Goal: Information Seeking & Learning: Find specific page/section

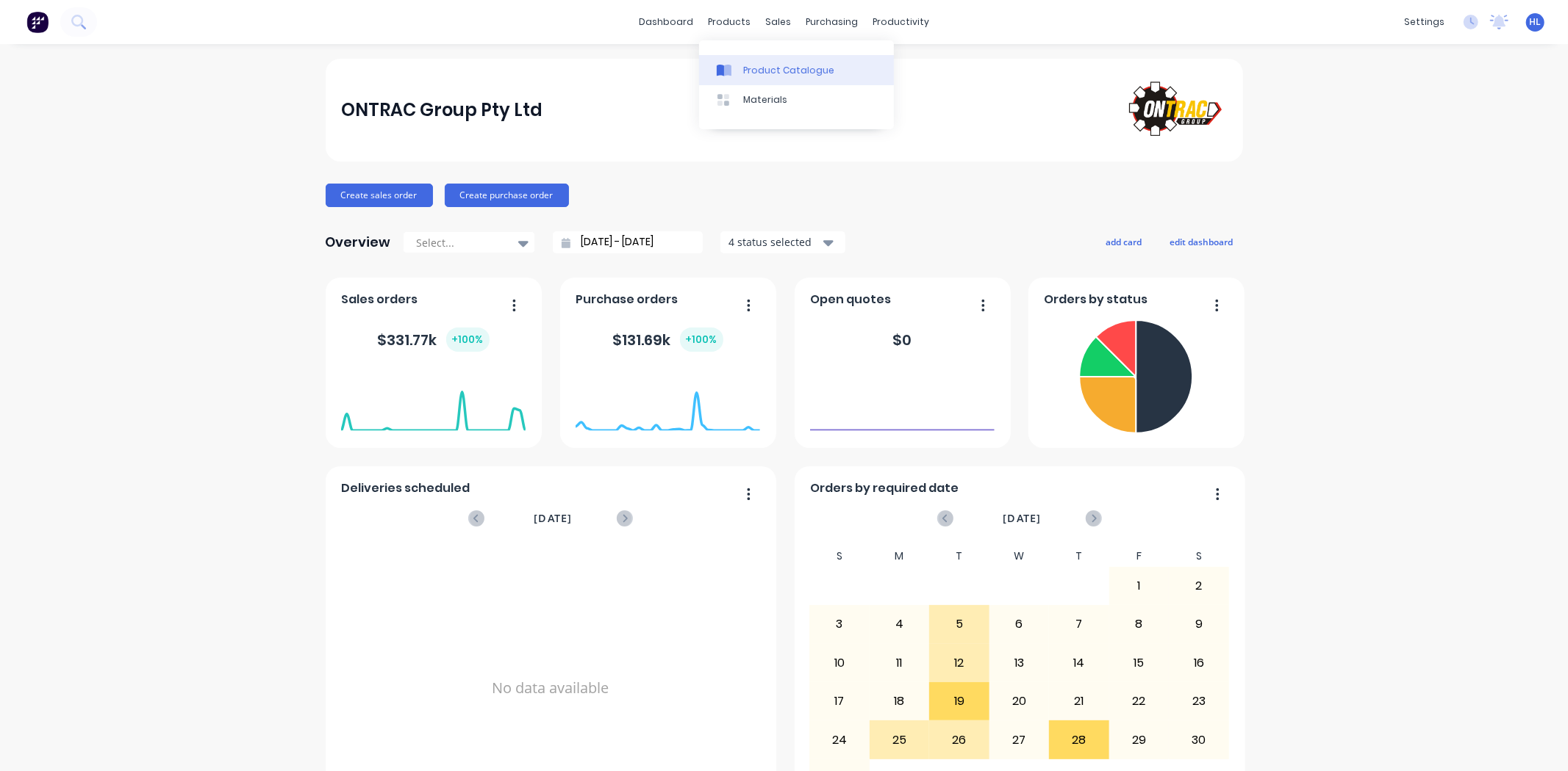
click at [762, 71] on div "Product Catalogue" at bounding box center [788, 70] width 91 height 13
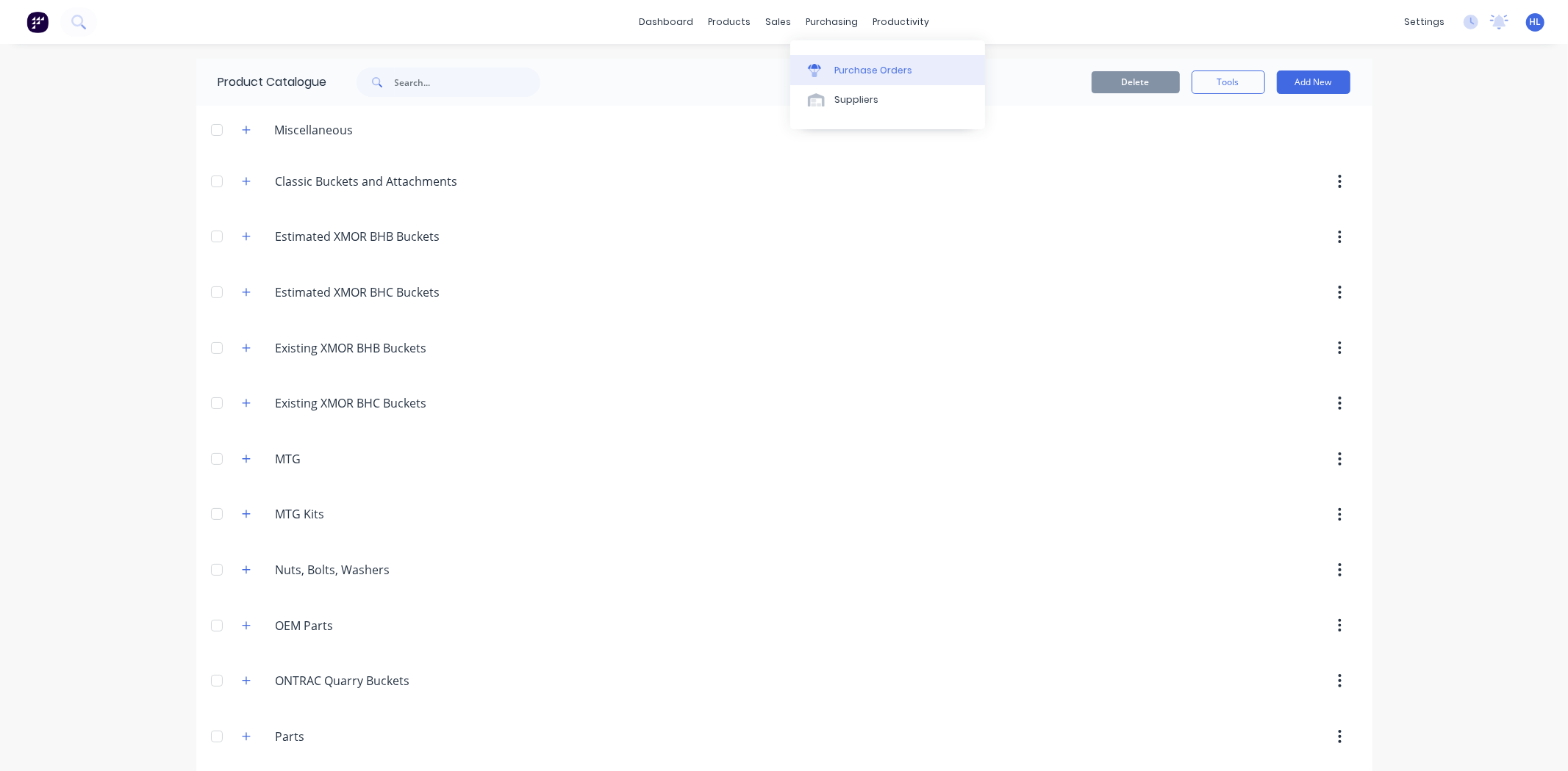
click at [851, 75] on div "Purchase Orders" at bounding box center [873, 70] width 78 height 13
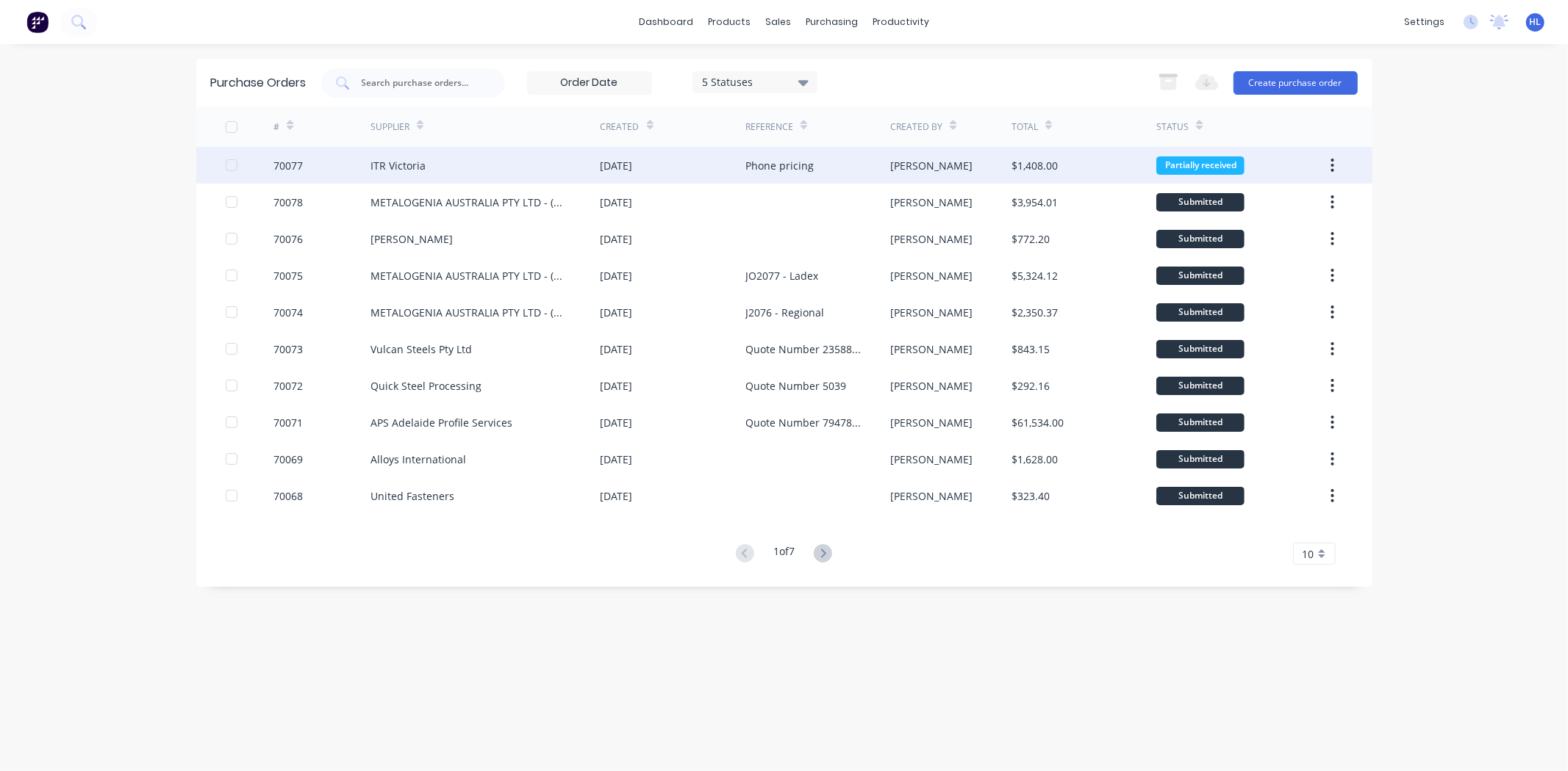
click at [395, 169] on div "ITR Victoria" at bounding box center [398, 165] width 56 height 15
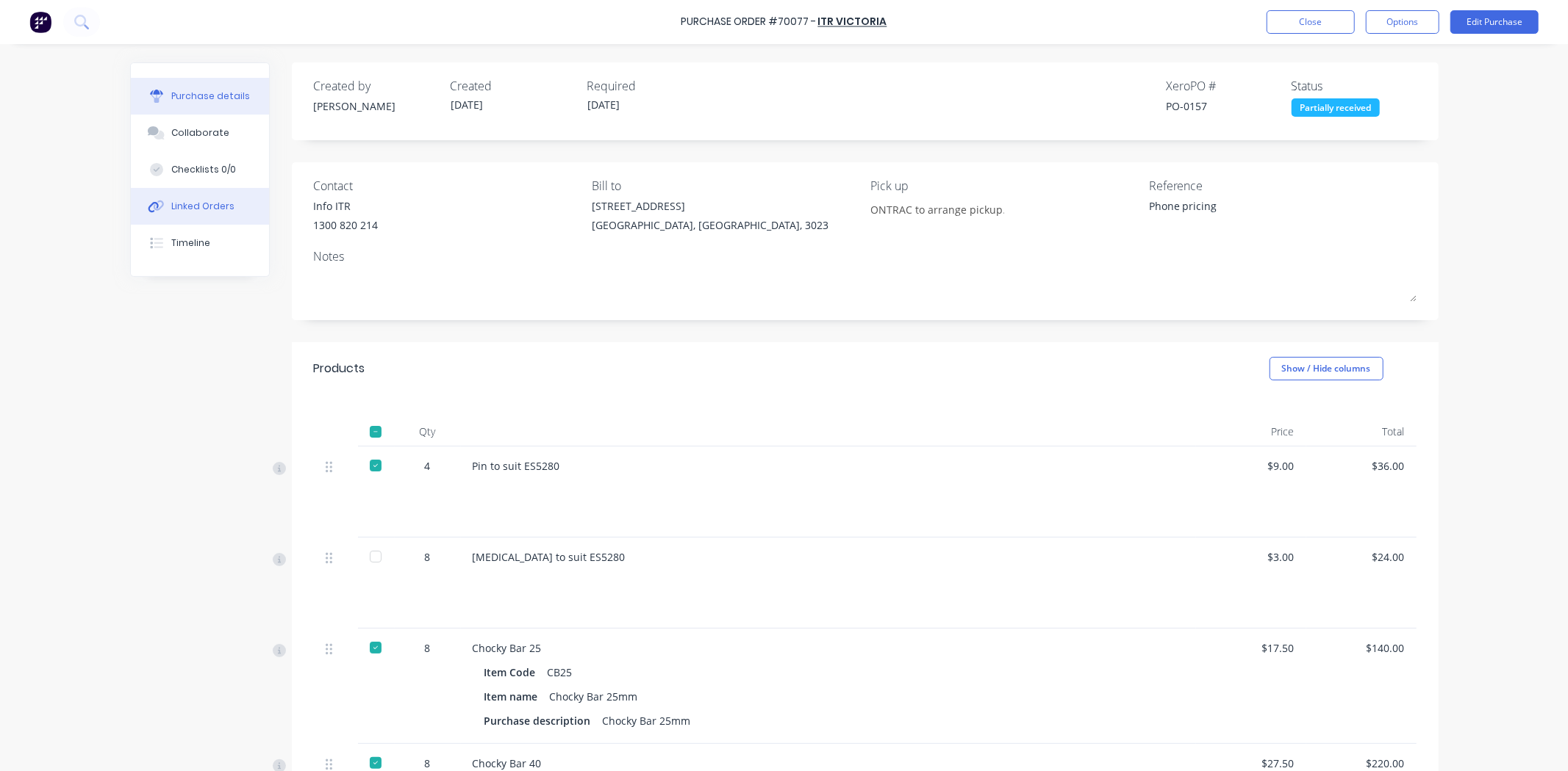
click at [185, 211] on div "Linked Orders" at bounding box center [202, 206] width 64 height 13
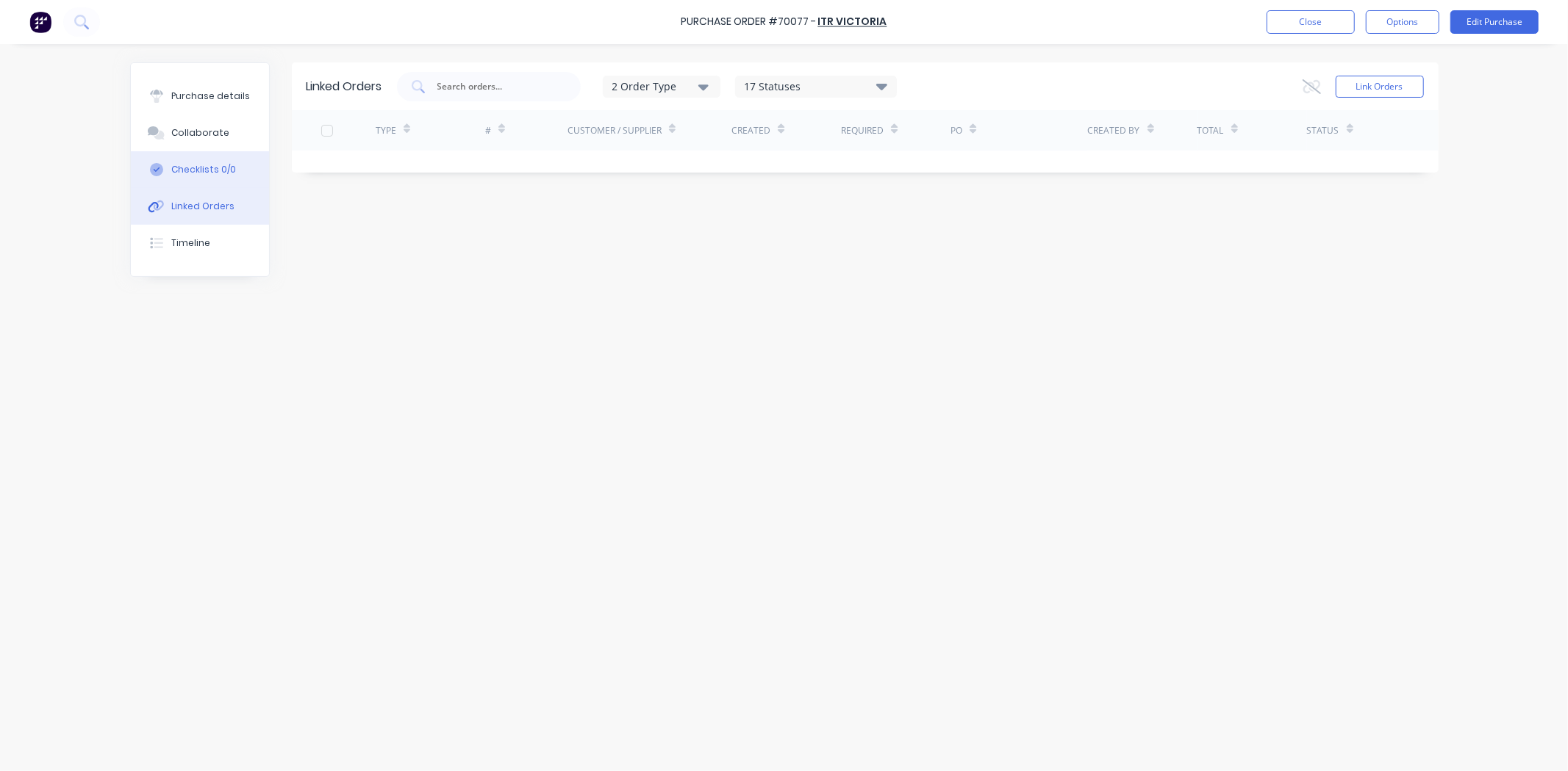
click at [222, 158] on button "Checklists 0/0" at bounding box center [200, 169] width 138 height 37
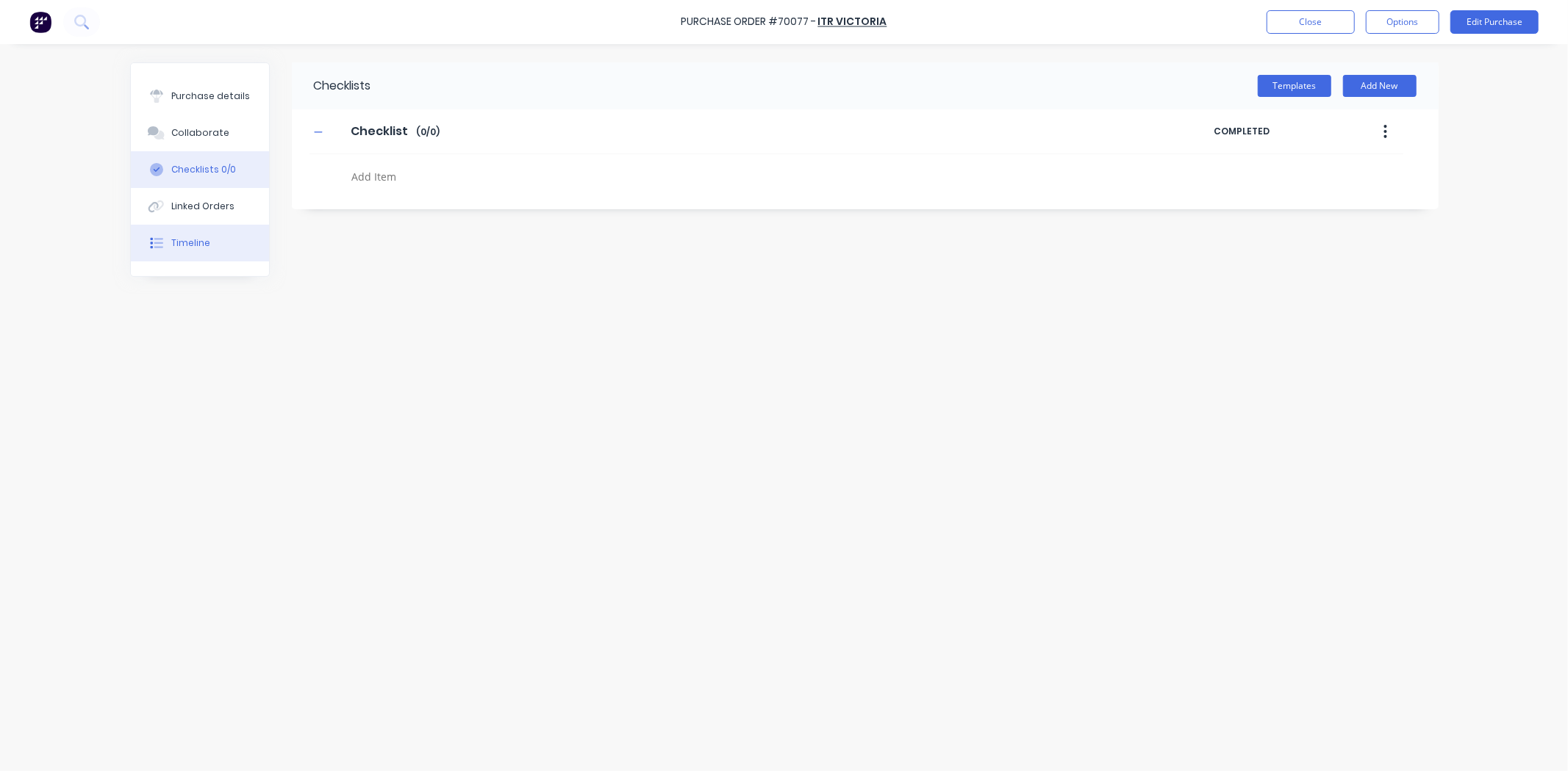
click at [193, 247] on div "Timeline" at bounding box center [190, 243] width 39 height 13
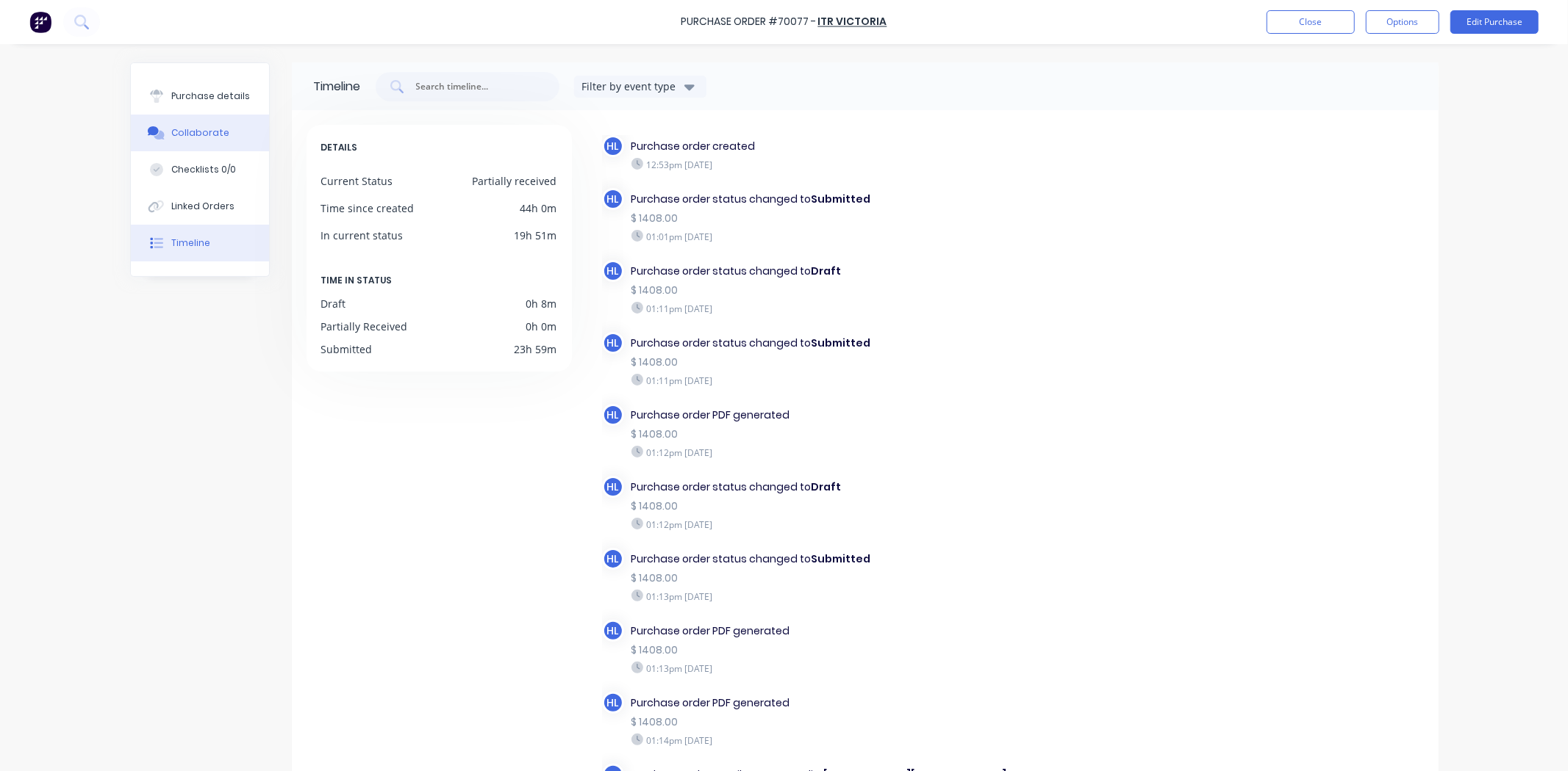
click at [218, 134] on button "Collaborate" at bounding box center [200, 133] width 138 height 37
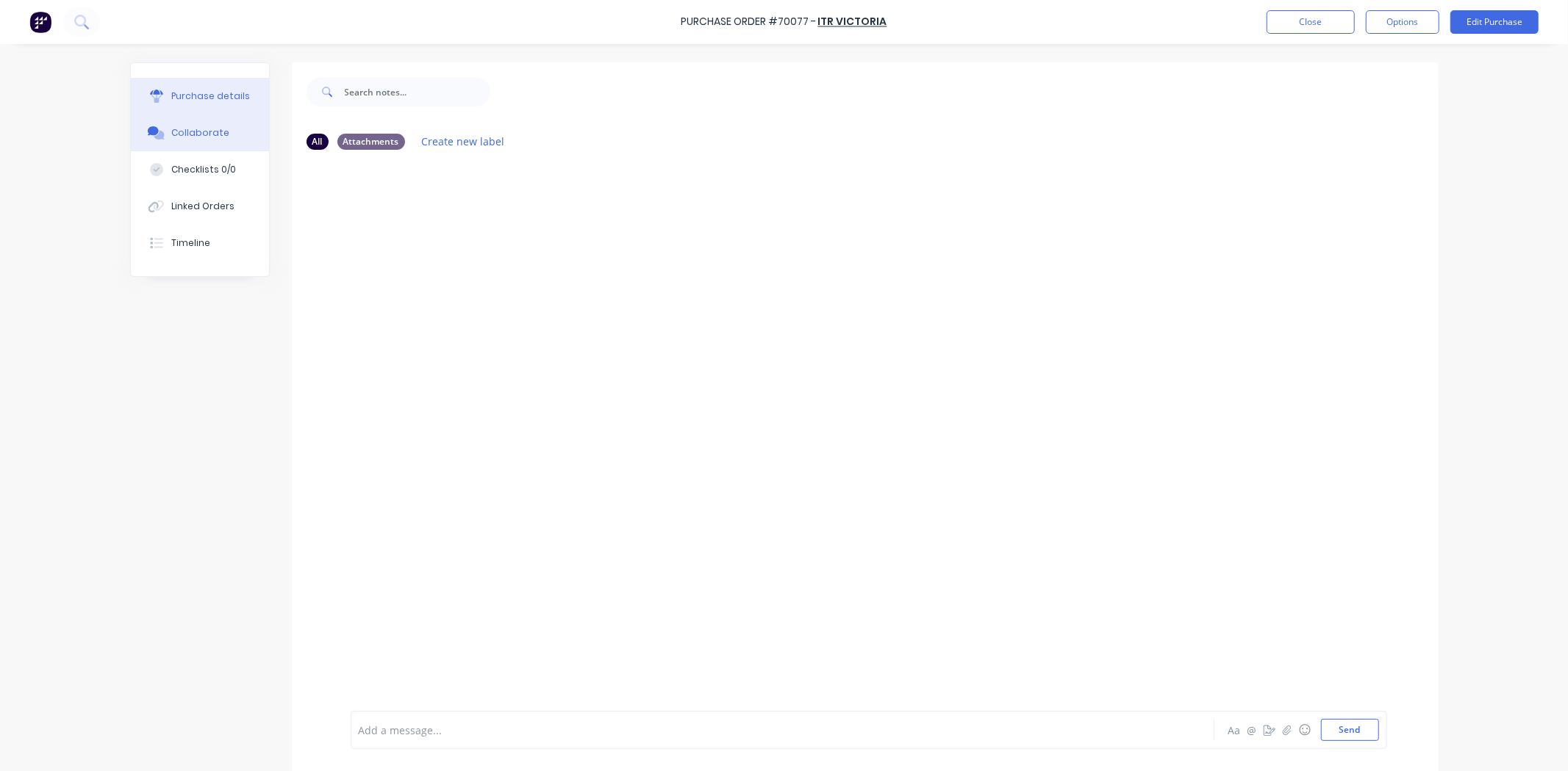
click at [211, 90] on div "Purchase details" at bounding box center [211, 96] width 79 height 13
type textarea "x"
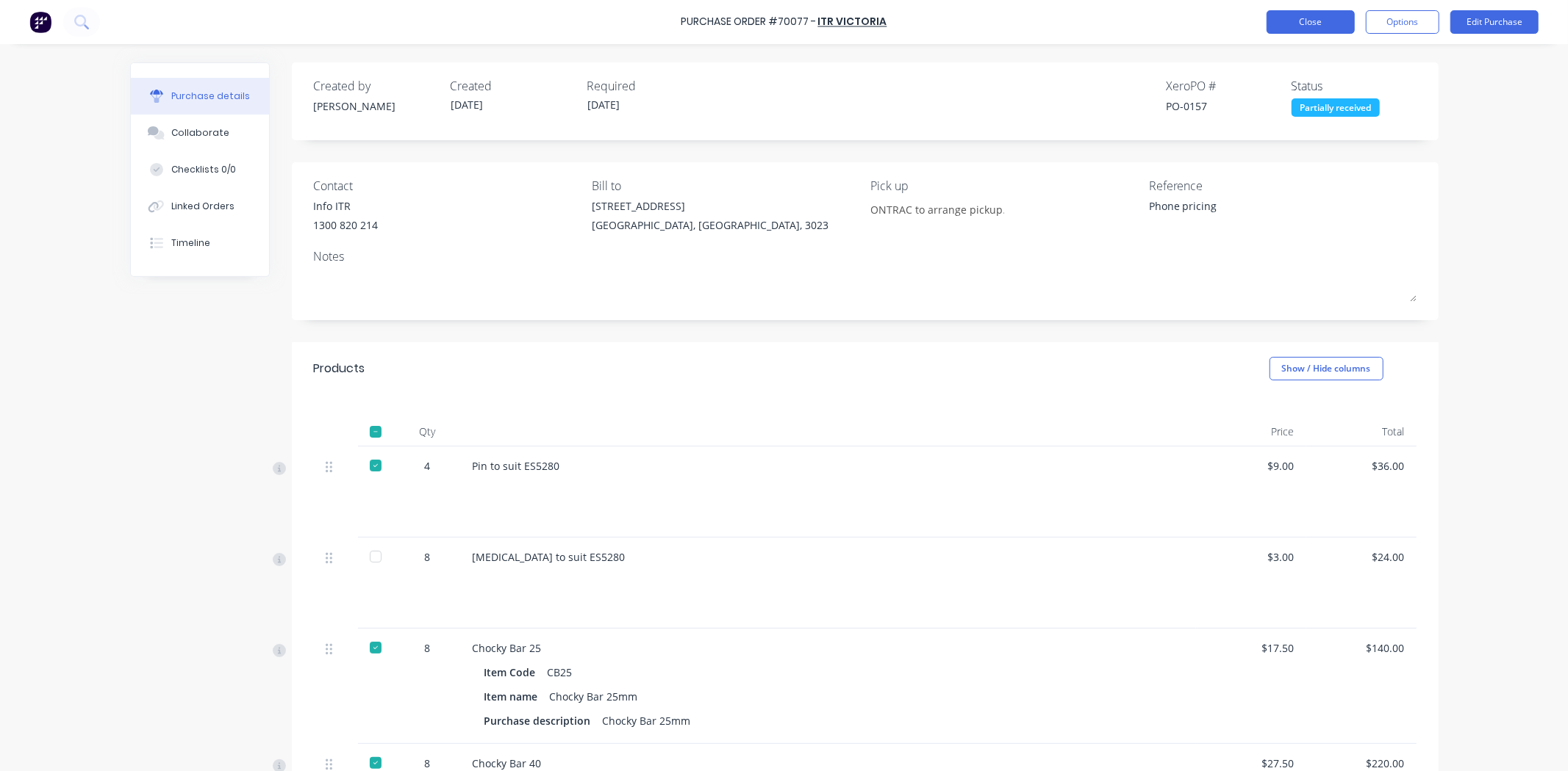
click at [1279, 19] on button "Close" at bounding box center [1310, 21] width 88 height 23
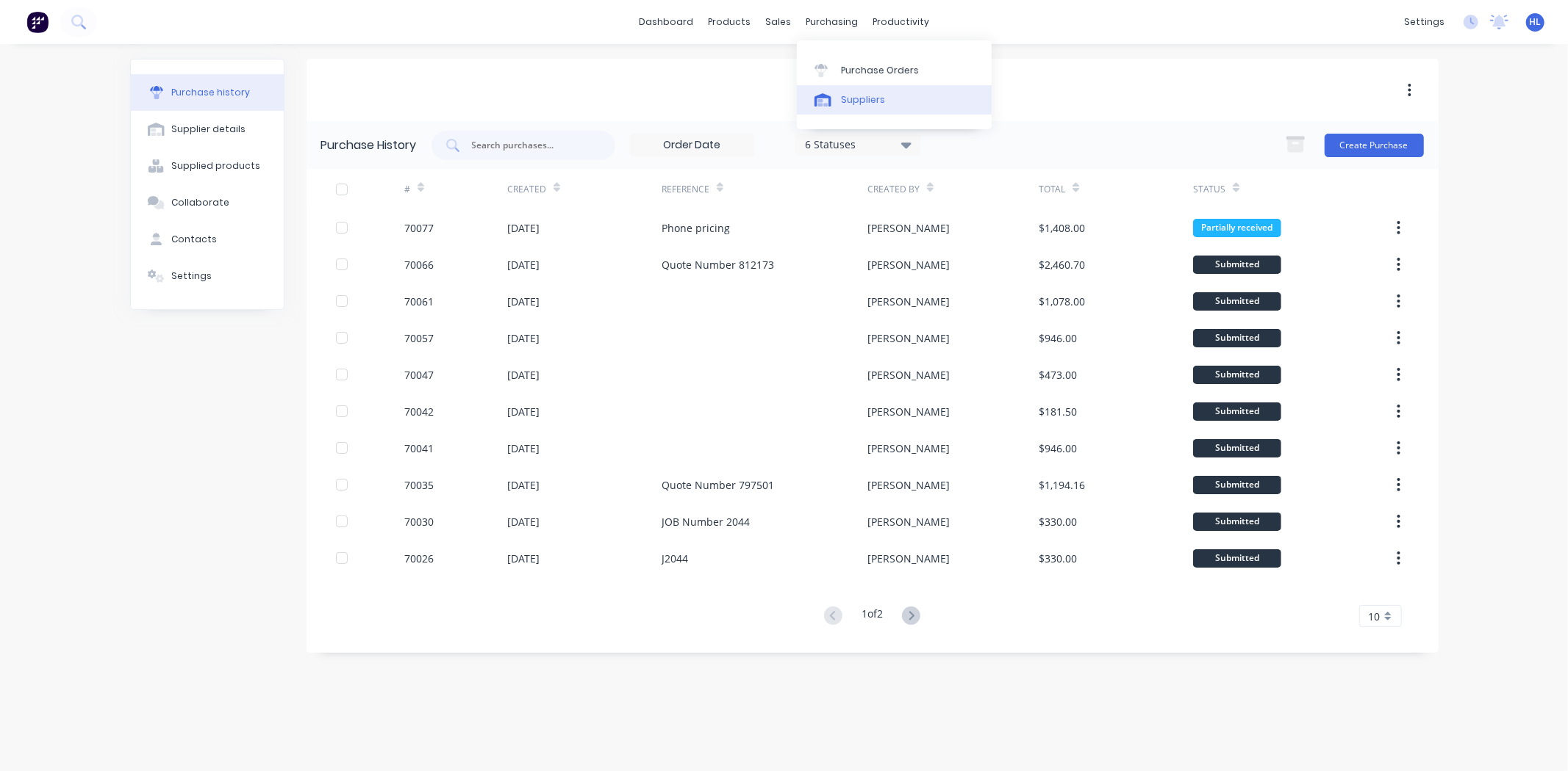
click at [873, 105] on div "Suppliers" at bounding box center [862, 99] width 44 height 13
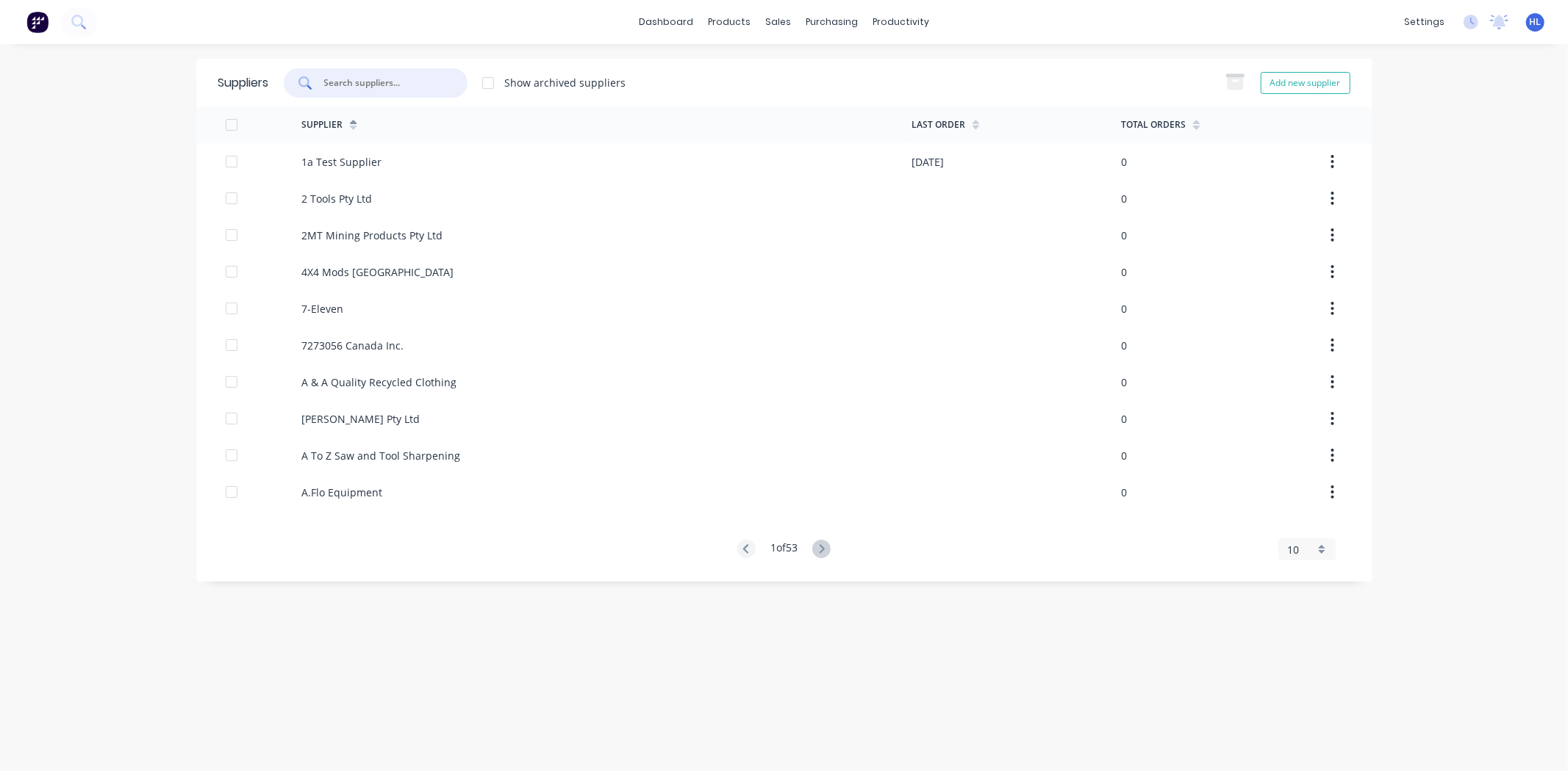
click at [387, 84] on input "text" at bounding box center [383, 82] width 122 height 14
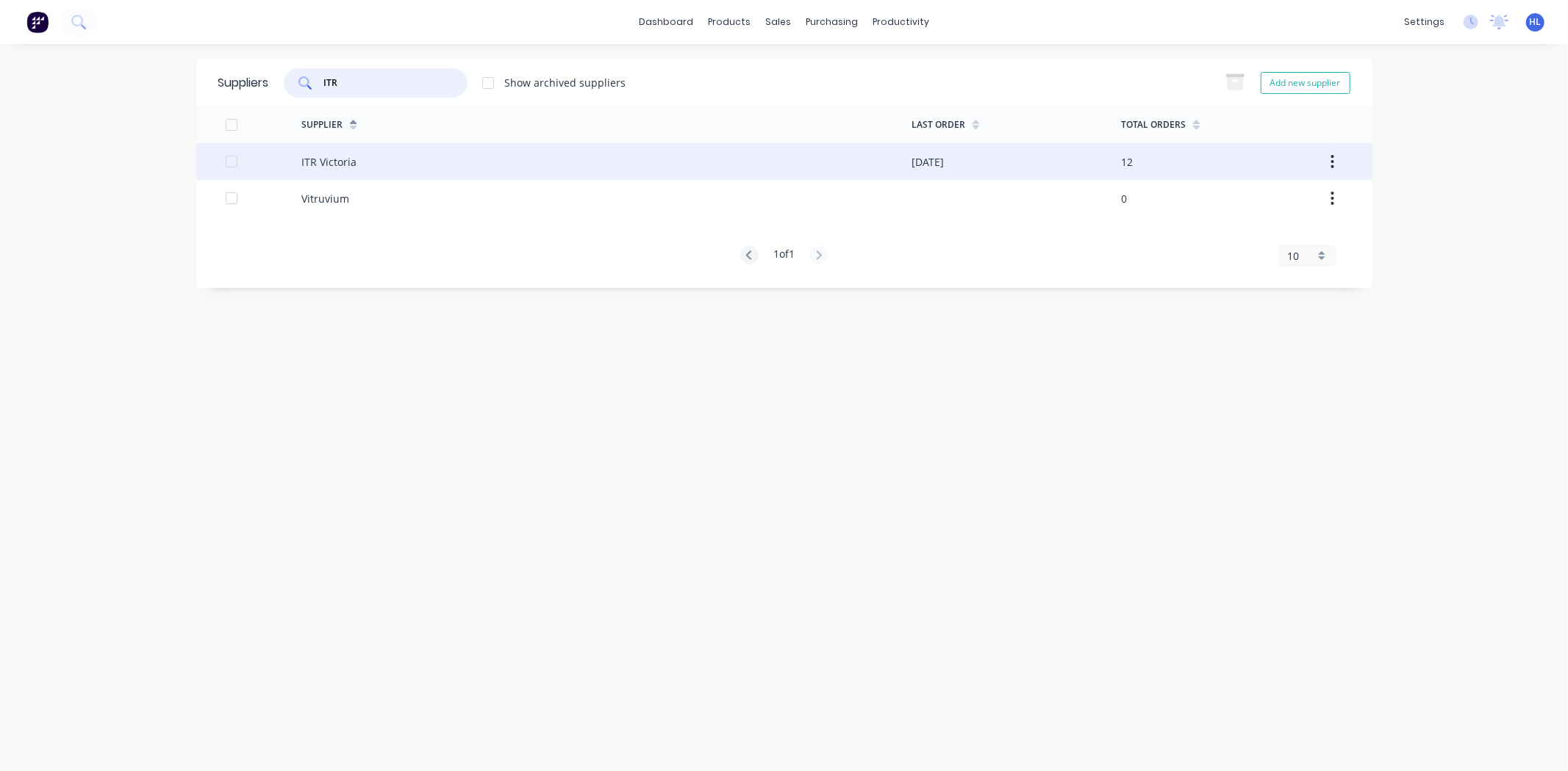
type input "ITR"
click at [355, 165] on div "ITR Victoria" at bounding box center [606, 161] width 610 height 37
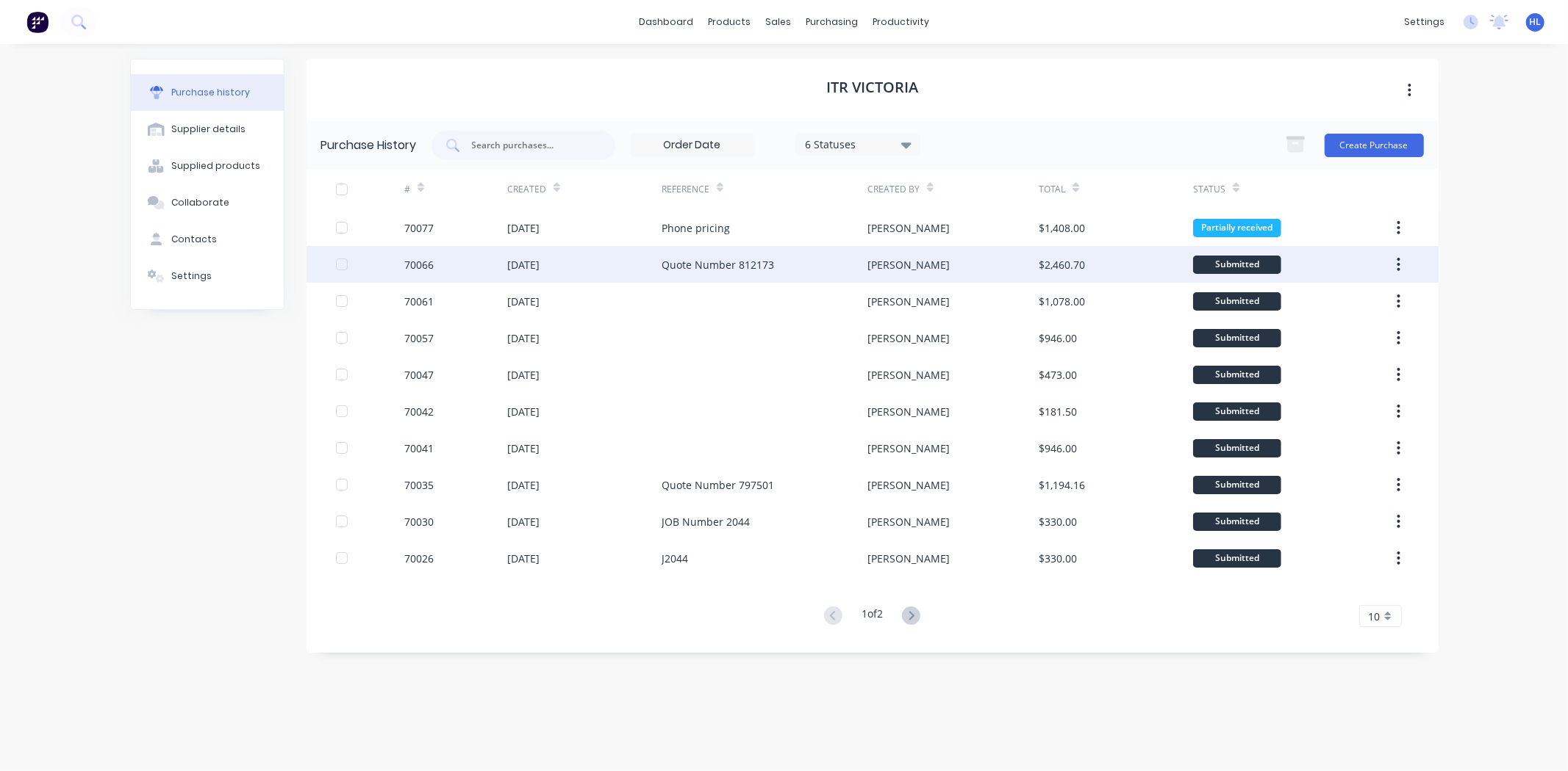
click at [418, 270] on div "70066" at bounding box center [418, 264] width 30 height 15
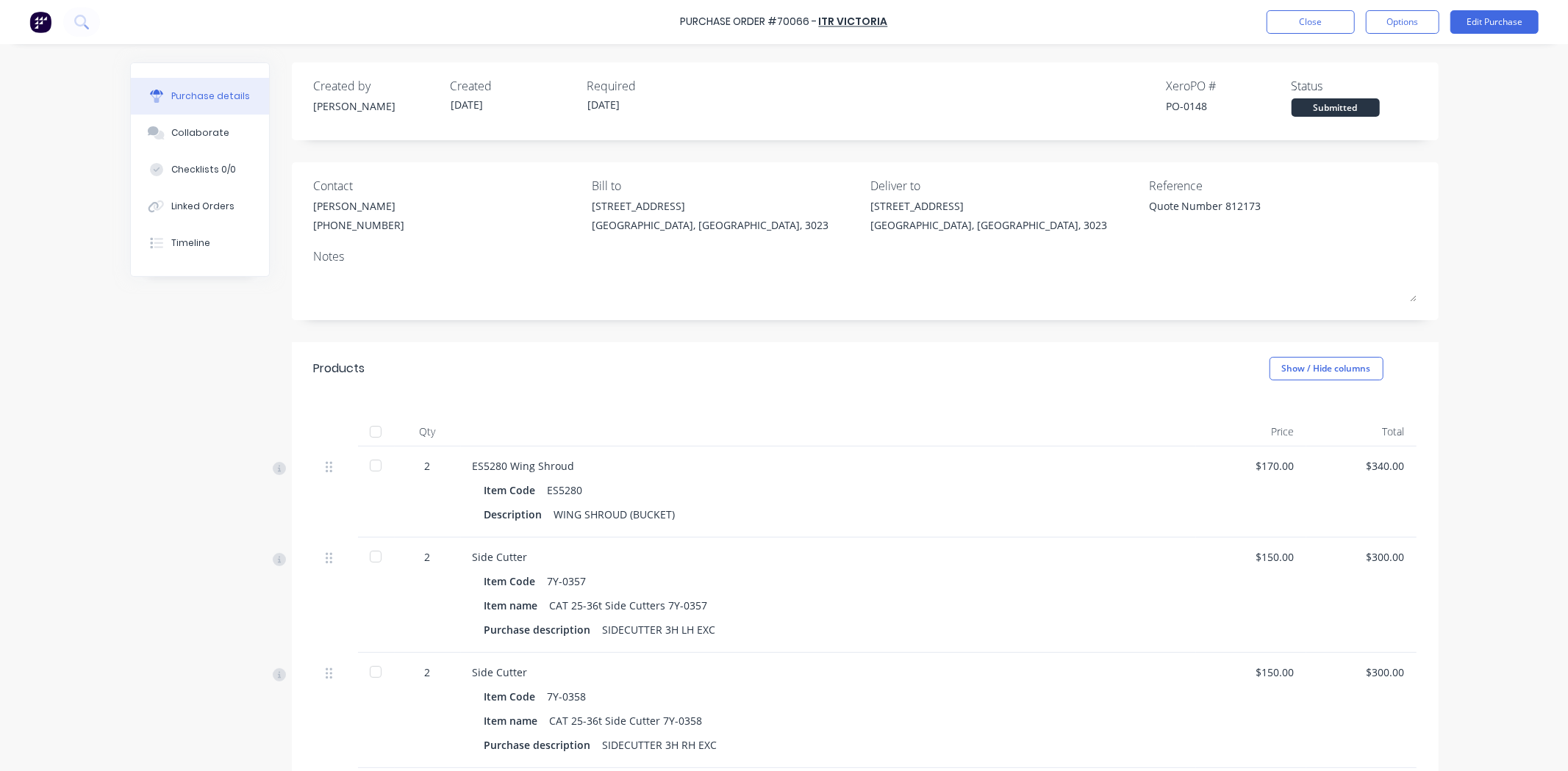
click at [344, 210] on div "[PERSON_NAME]" at bounding box center [359, 205] width 91 height 15
click at [185, 167] on div "Checklists 0/0" at bounding box center [203, 169] width 65 height 13
type textarea "x"
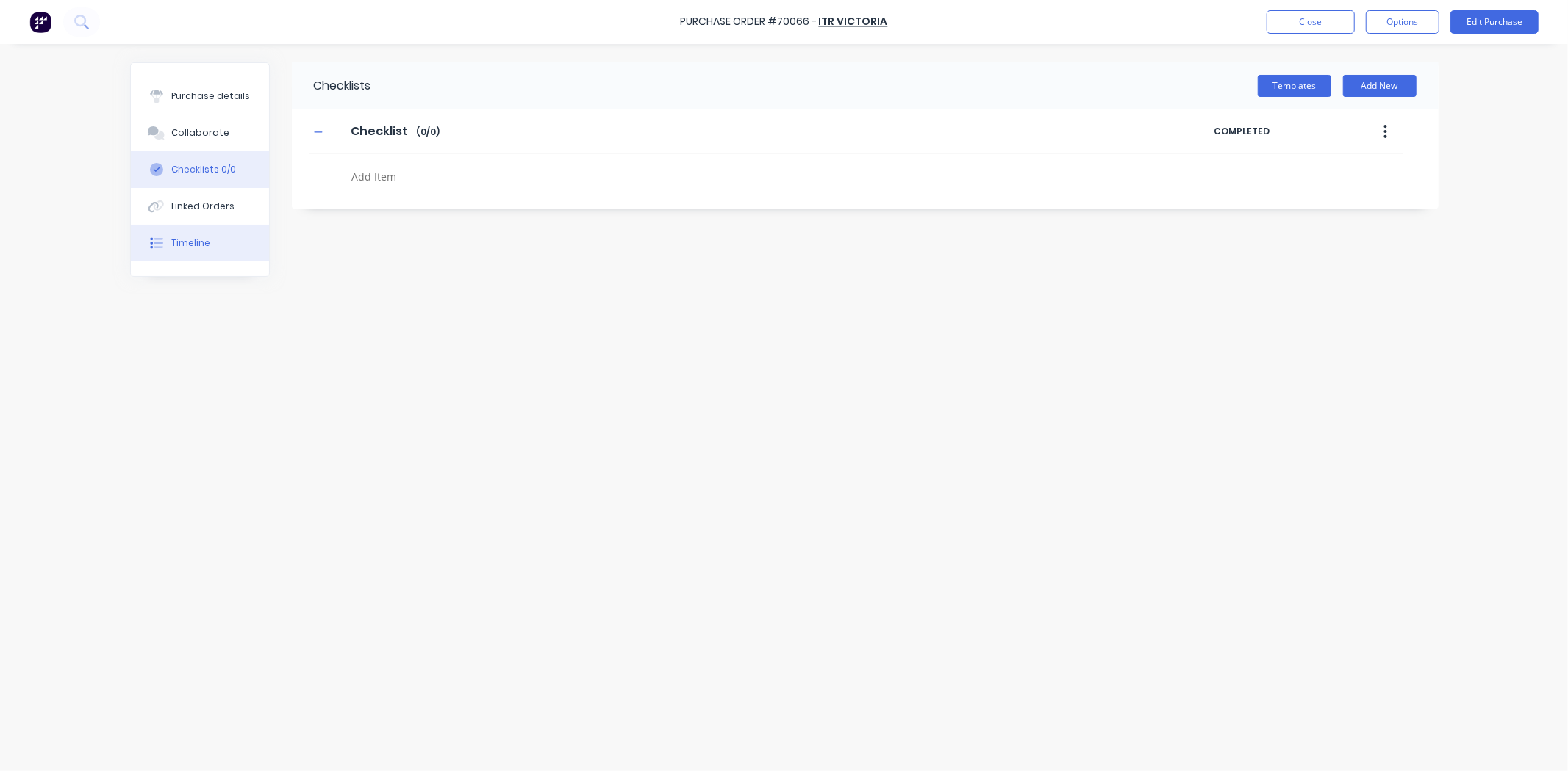
click at [203, 260] on button "Timeline" at bounding box center [200, 243] width 138 height 37
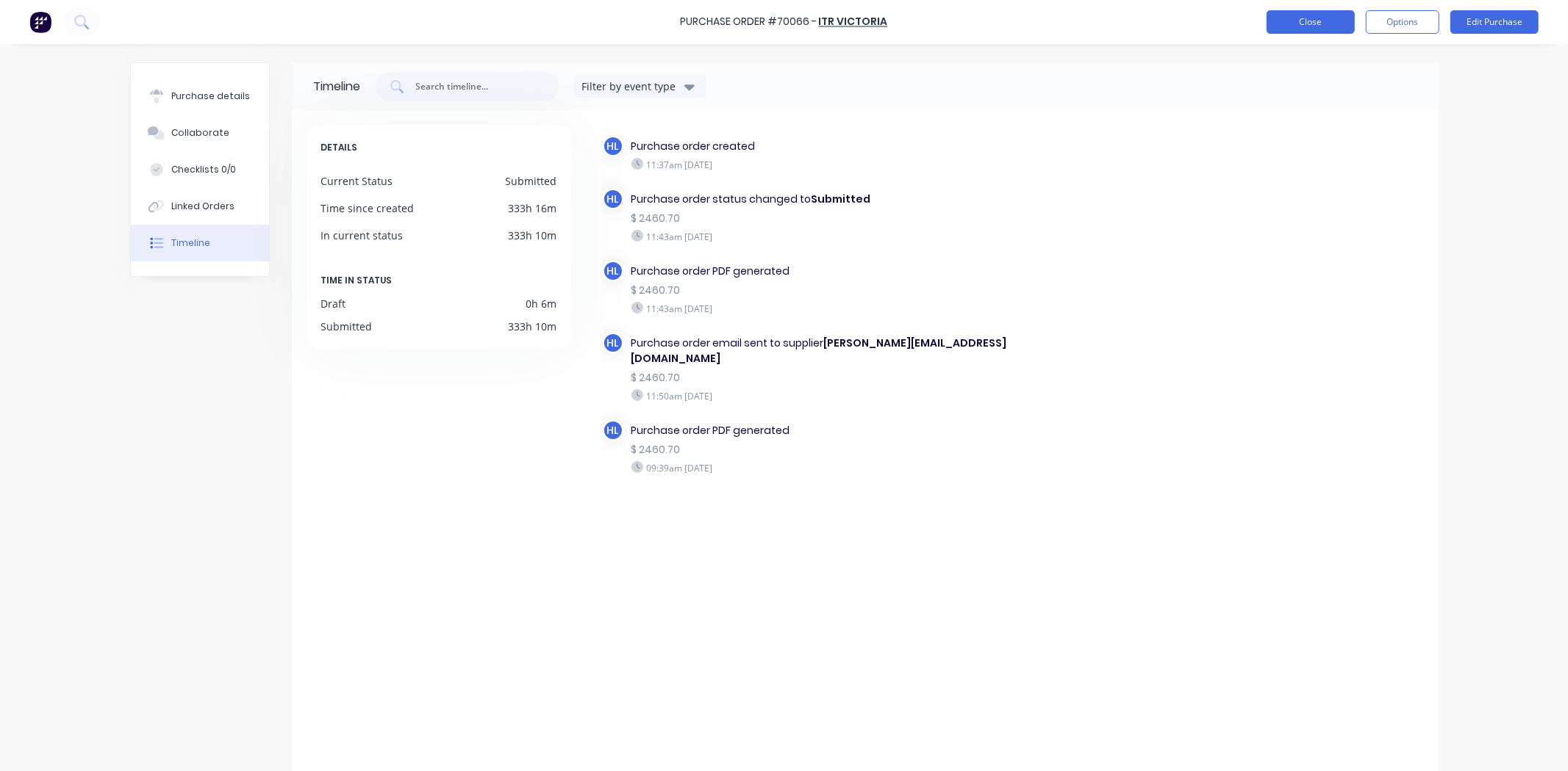
click at [1302, 22] on button "Close" at bounding box center [1310, 21] width 88 height 23
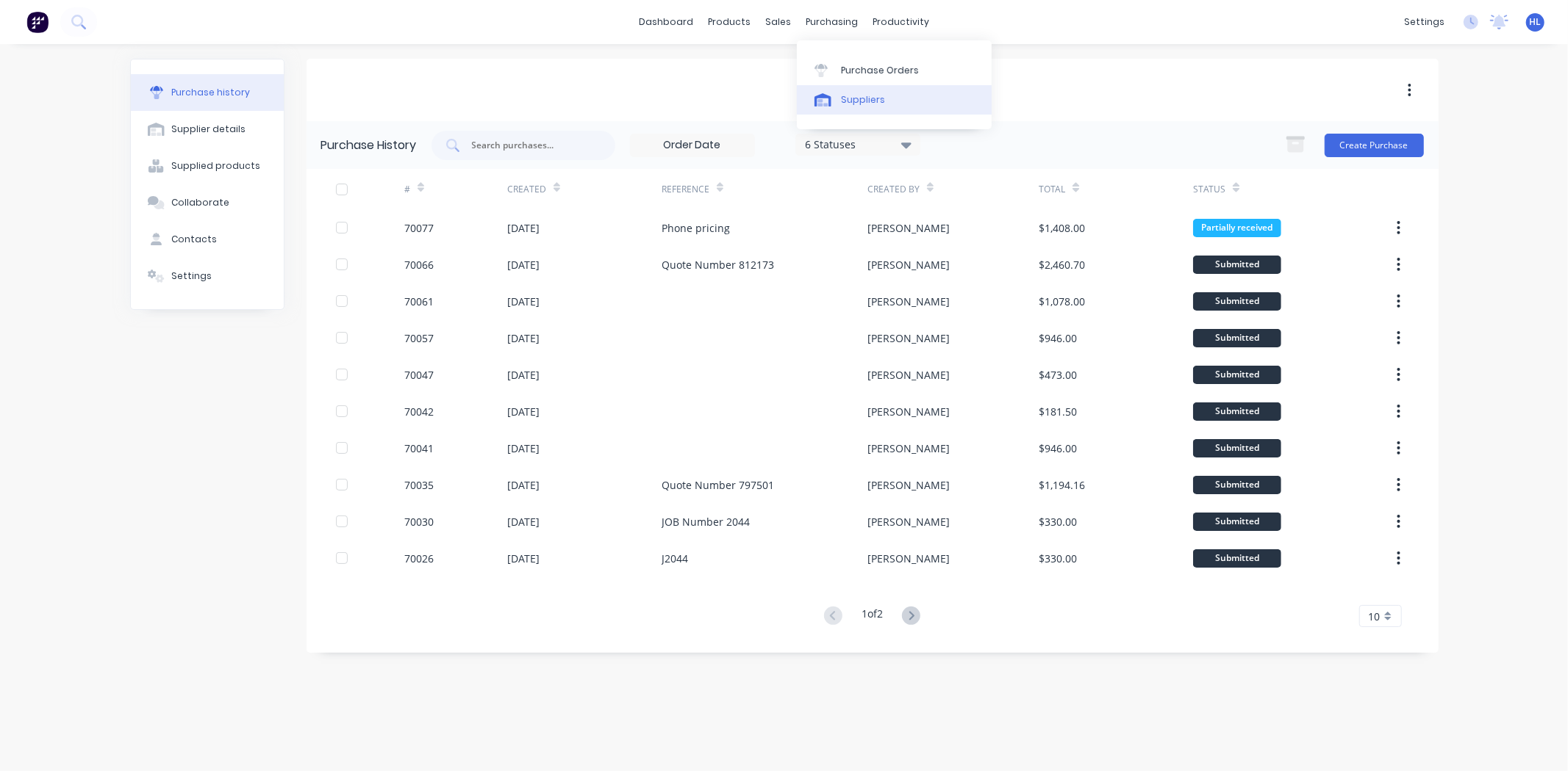
click at [909, 110] on link "Suppliers" at bounding box center [893, 99] width 194 height 30
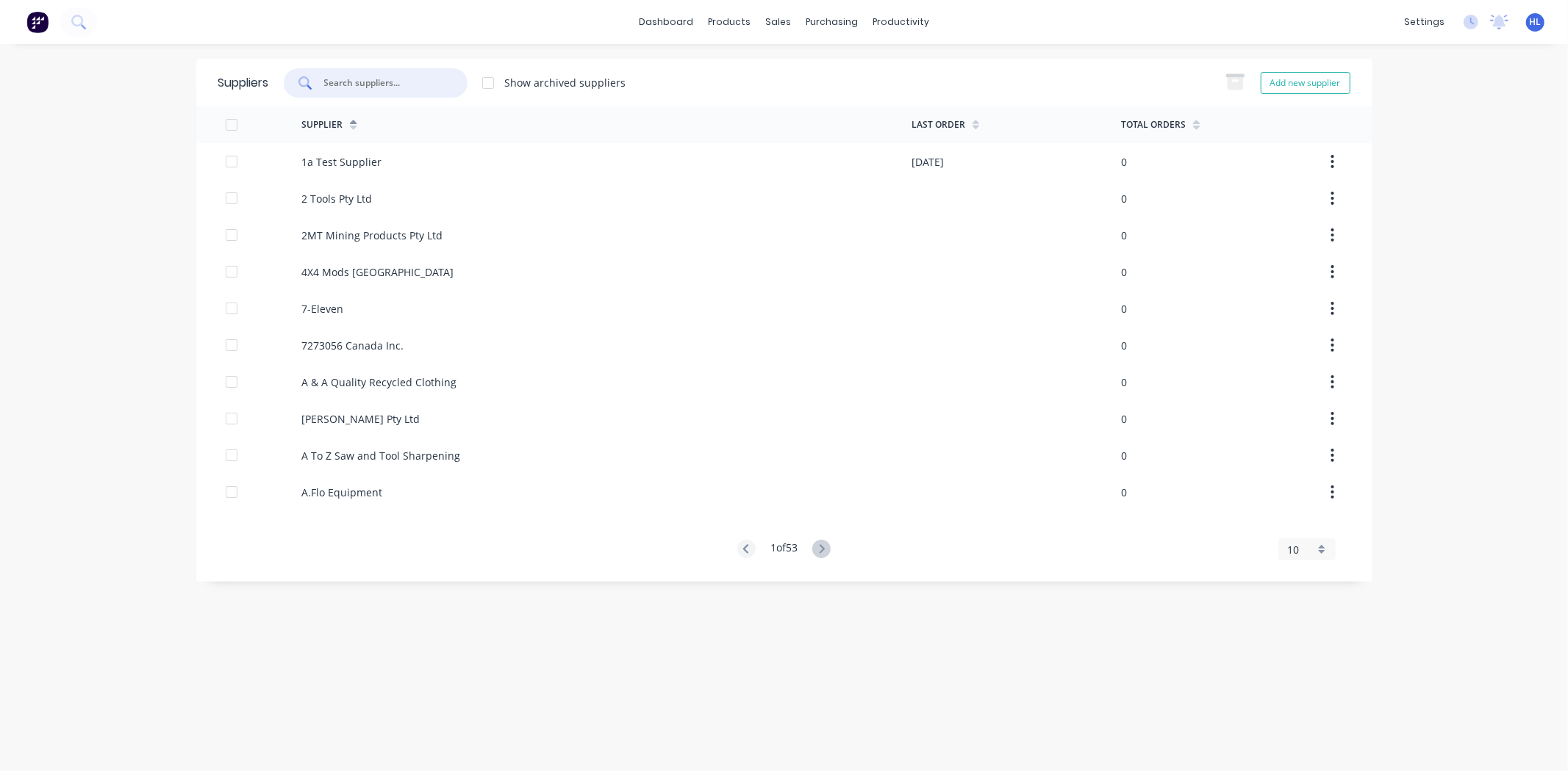
click at [427, 79] on input "text" at bounding box center [383, 82] width 122 height 14
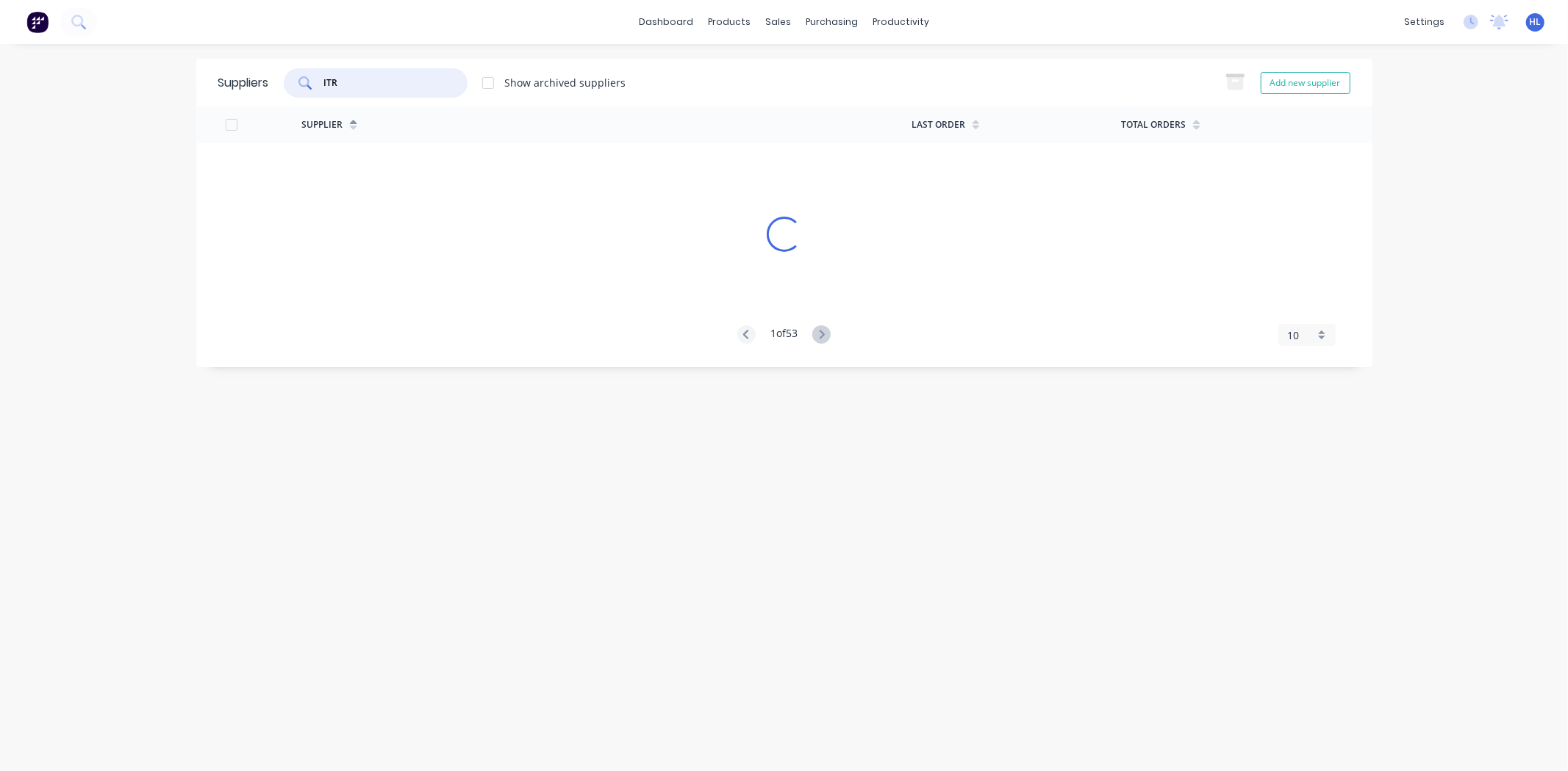
type input "ITR"
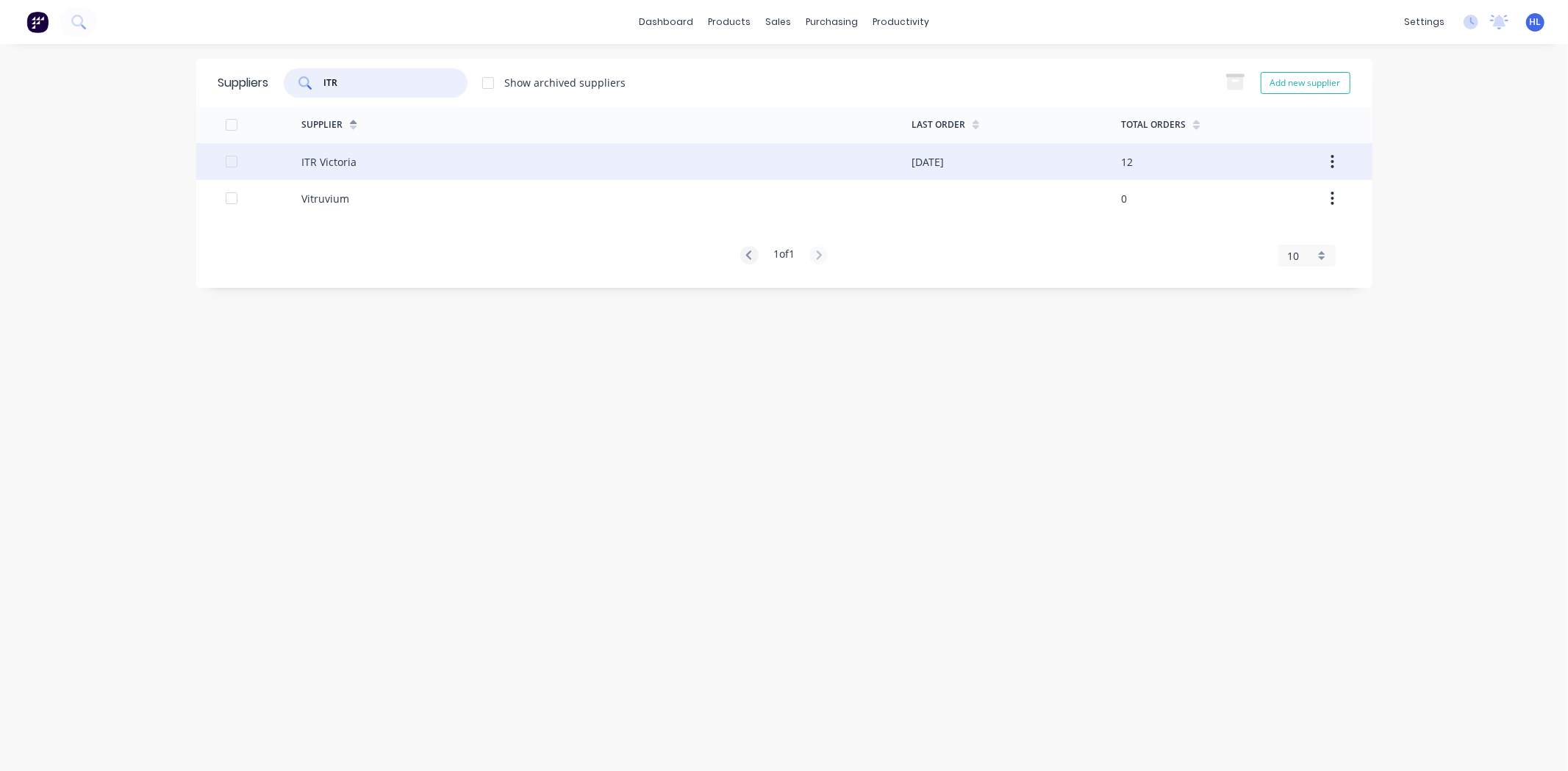
click at [431, 164] on div "ITR Victoria" at bounding box center [606, 161] width 610 height 37
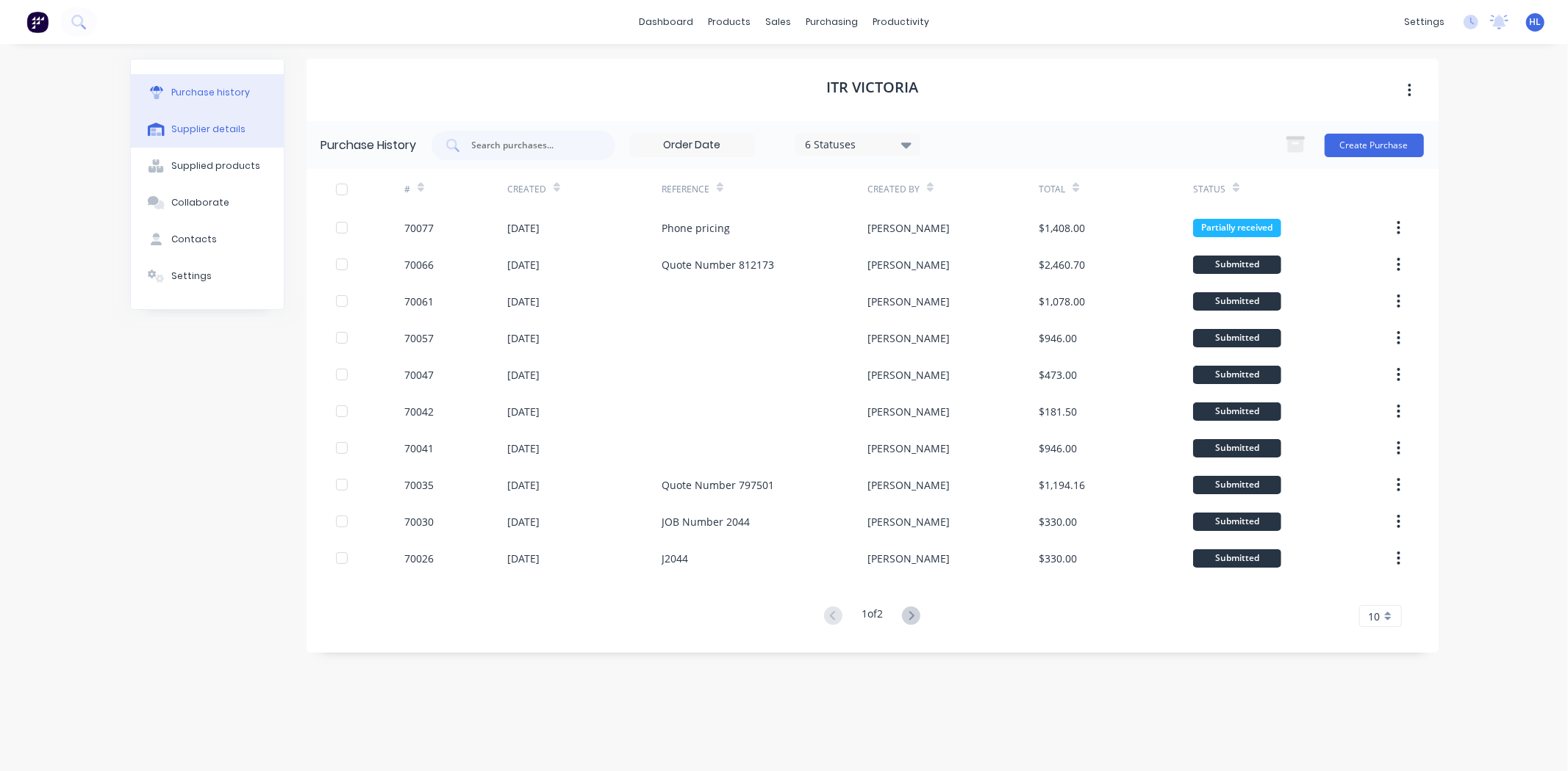
click at [224, 134] on div "Supplier details" at bounding box center [208, 129] width 74 height 13
select select "AU"
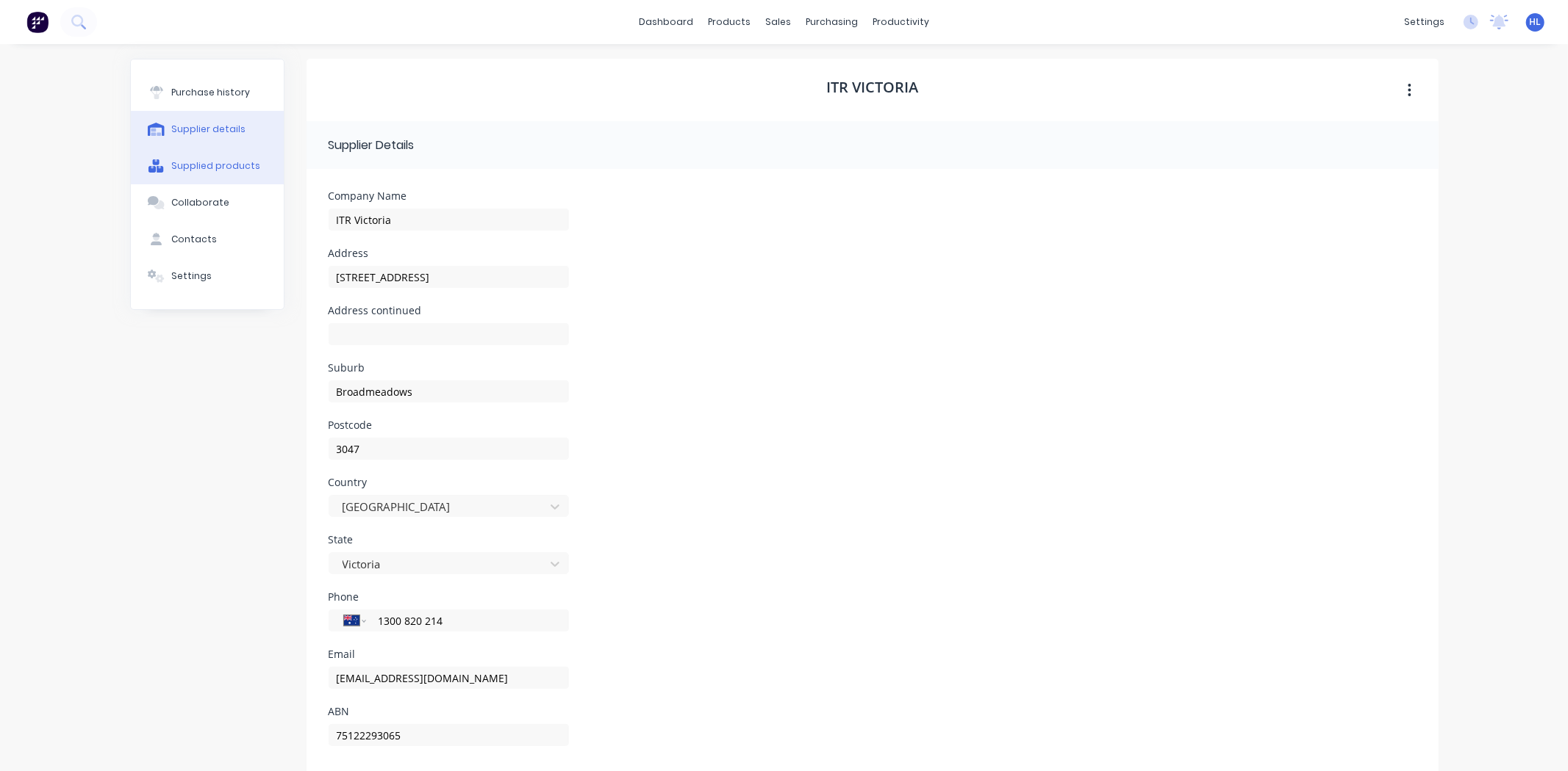
click at [220, 158] on button "Supplied products" at bounding box center [207, 166] width 153 height 37
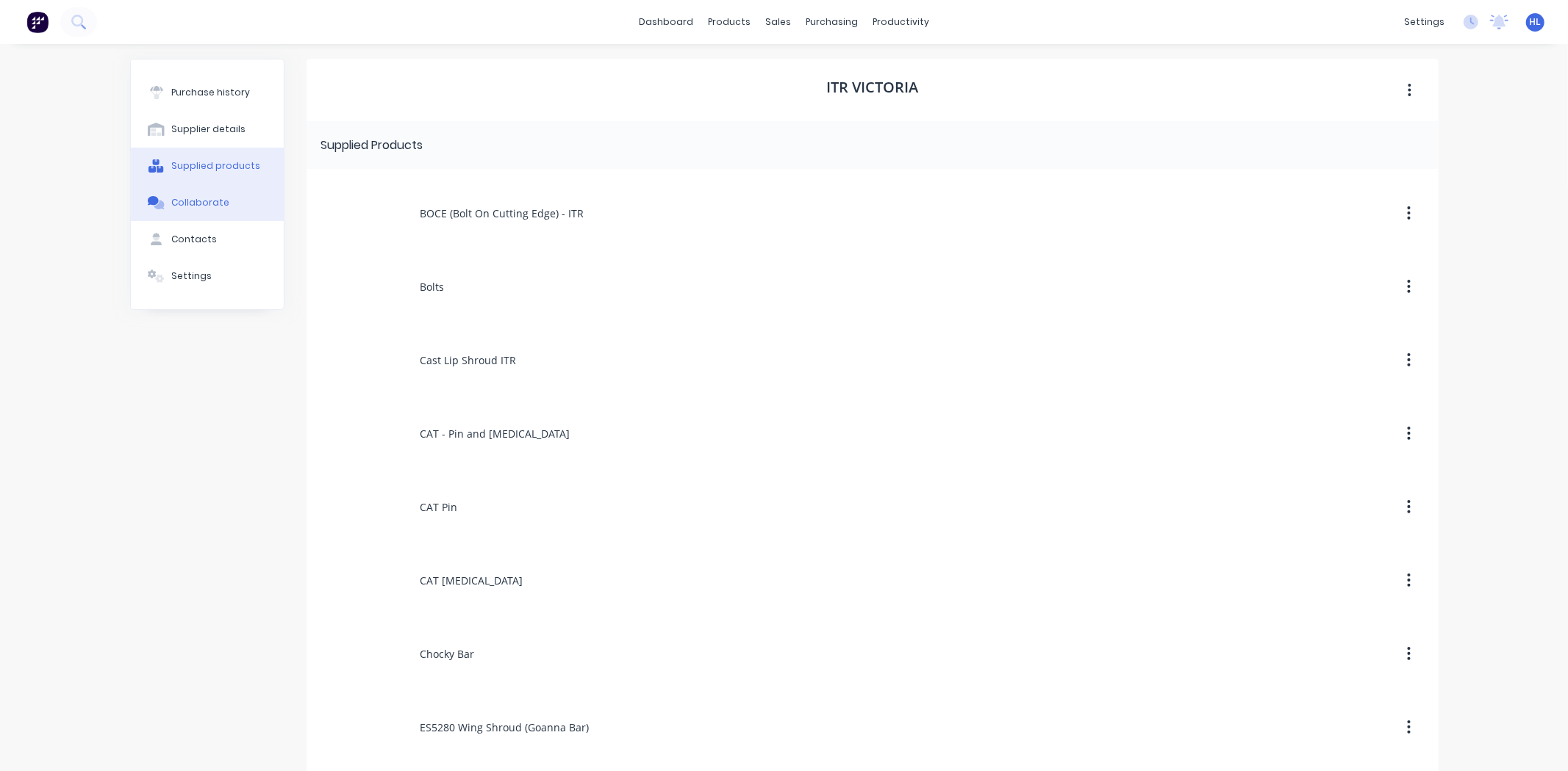
click at [217, 200] on div "Collaborate" at bounding box center [200, 202] width 58 height 13
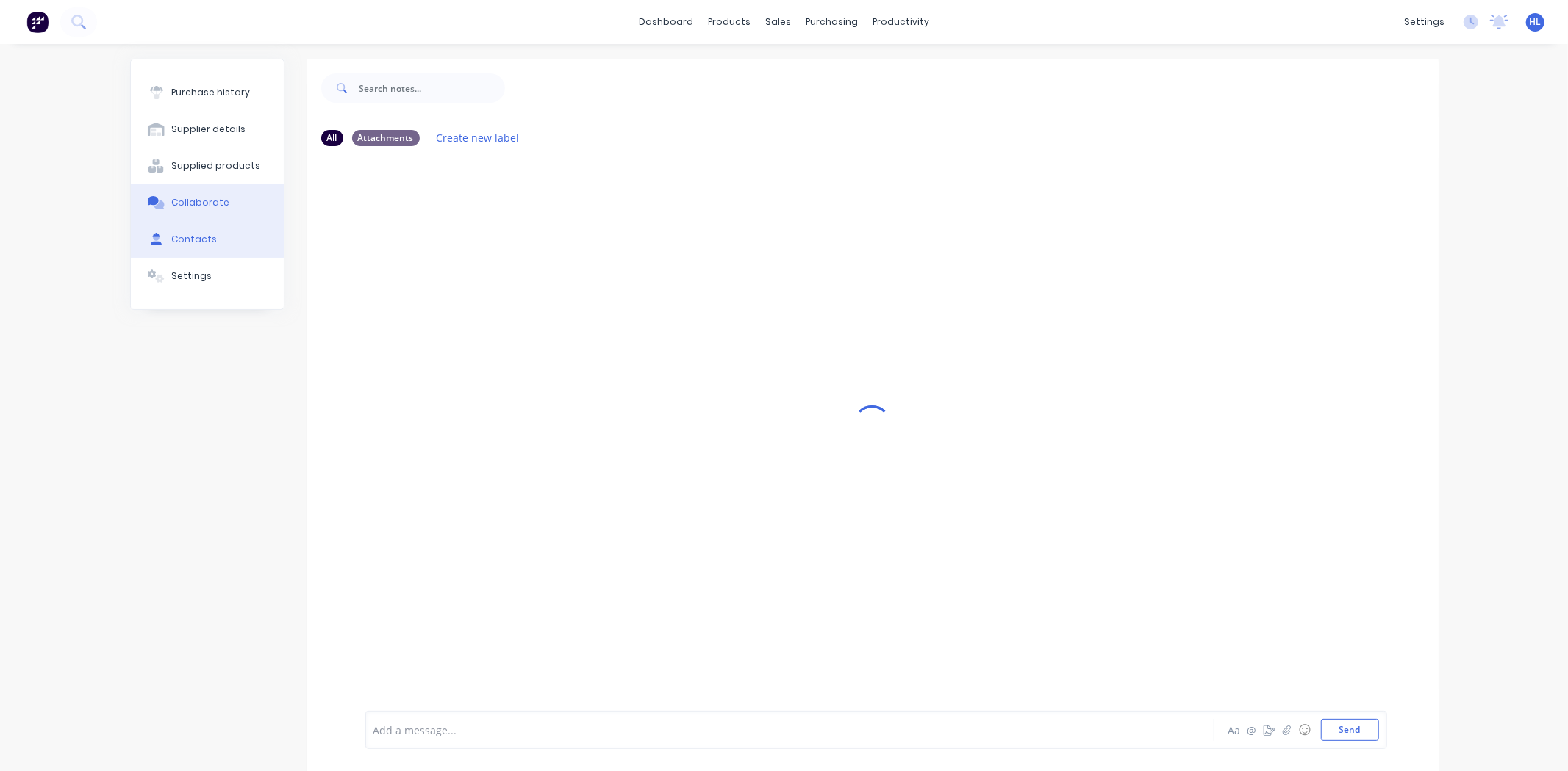
click at [216, 235] on button "Contacts" at bounding box center [207, 239] width 153 height 37
select select "AU"
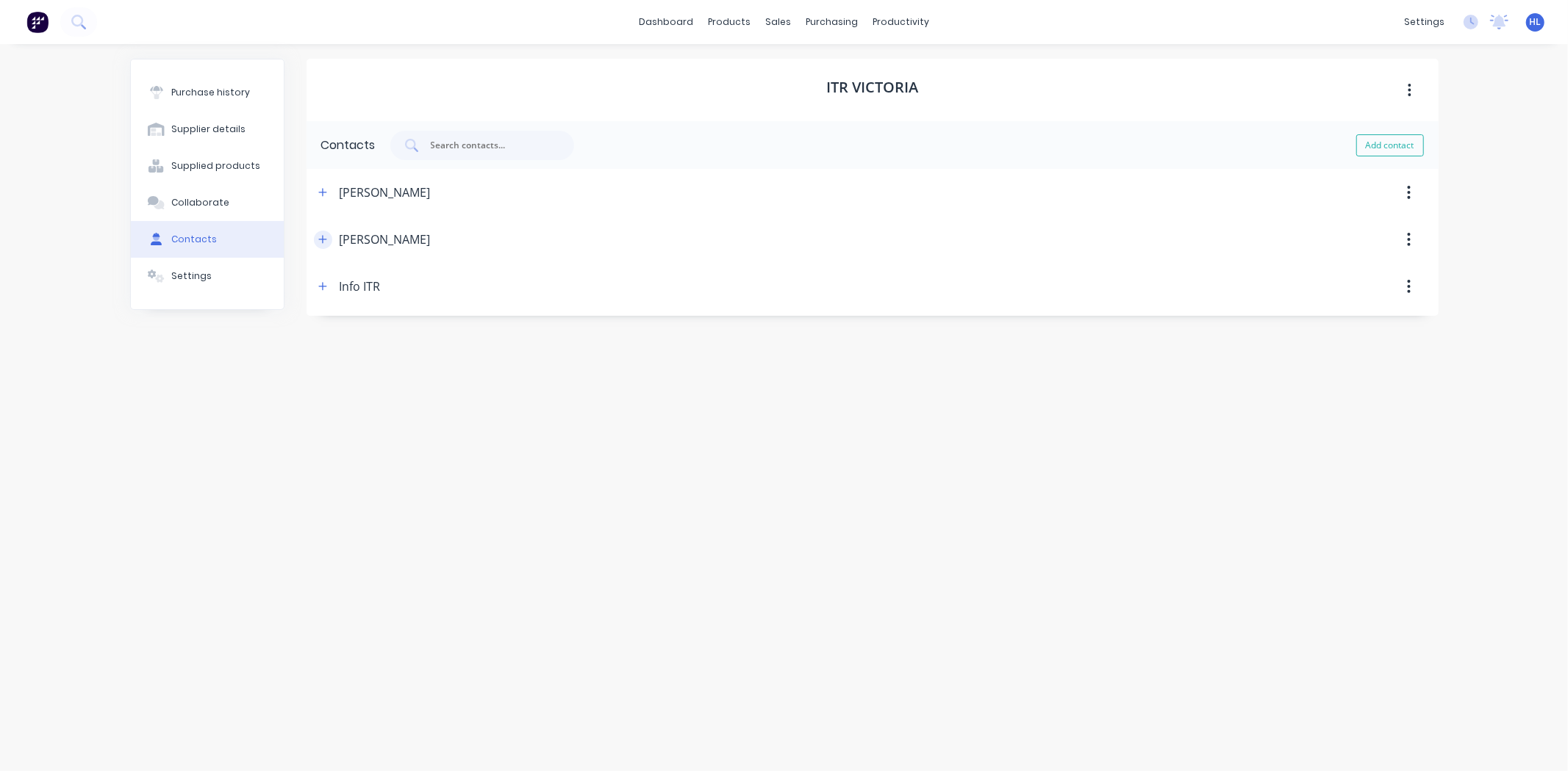
click at [320, 244] on button "button" at bounding box center [323, 240] width 19 height 19
